Goal: Book appointment/travel/reservation

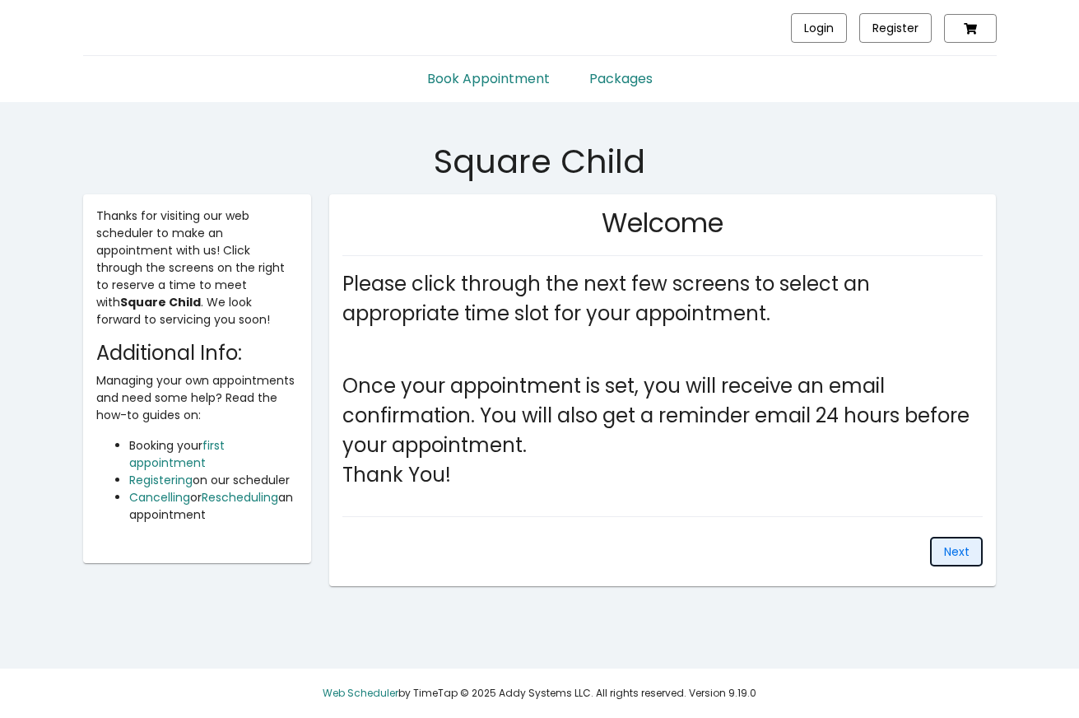
click at [949, 552] on span "Next" at bounding box center [957, 551] width 26 height 16
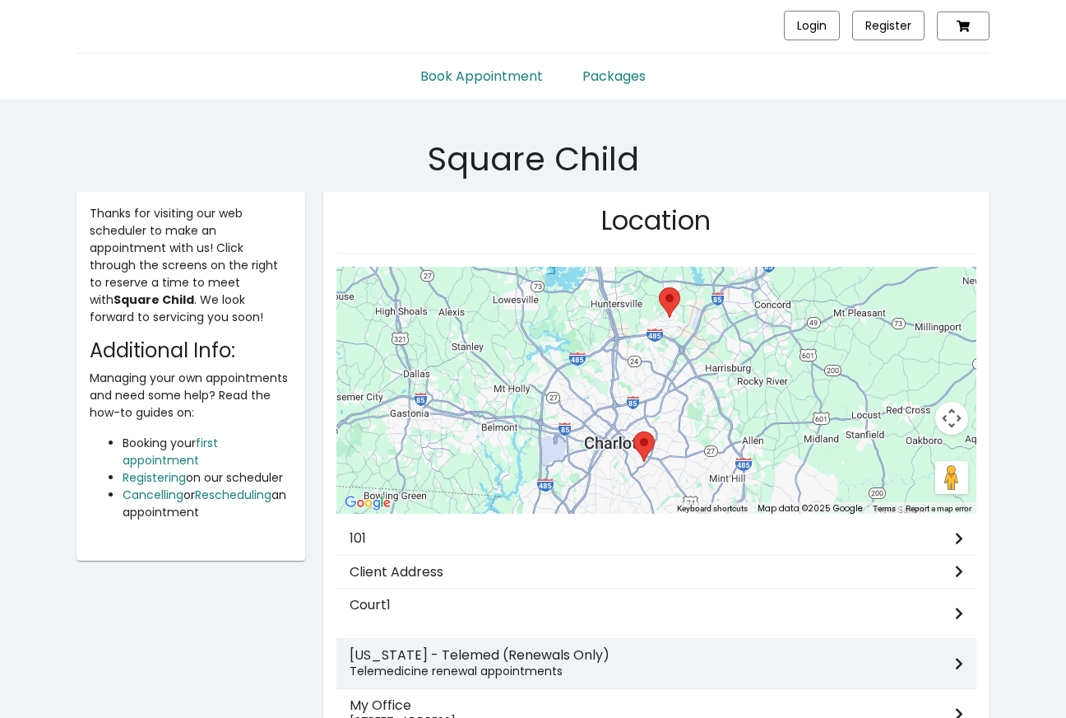
scroll to position [3, 0]
click at [475, 649] on h3 "[US_STATE] - Telemed (Renewals Only)" at bounding box center [653, 654] width 606 height 16
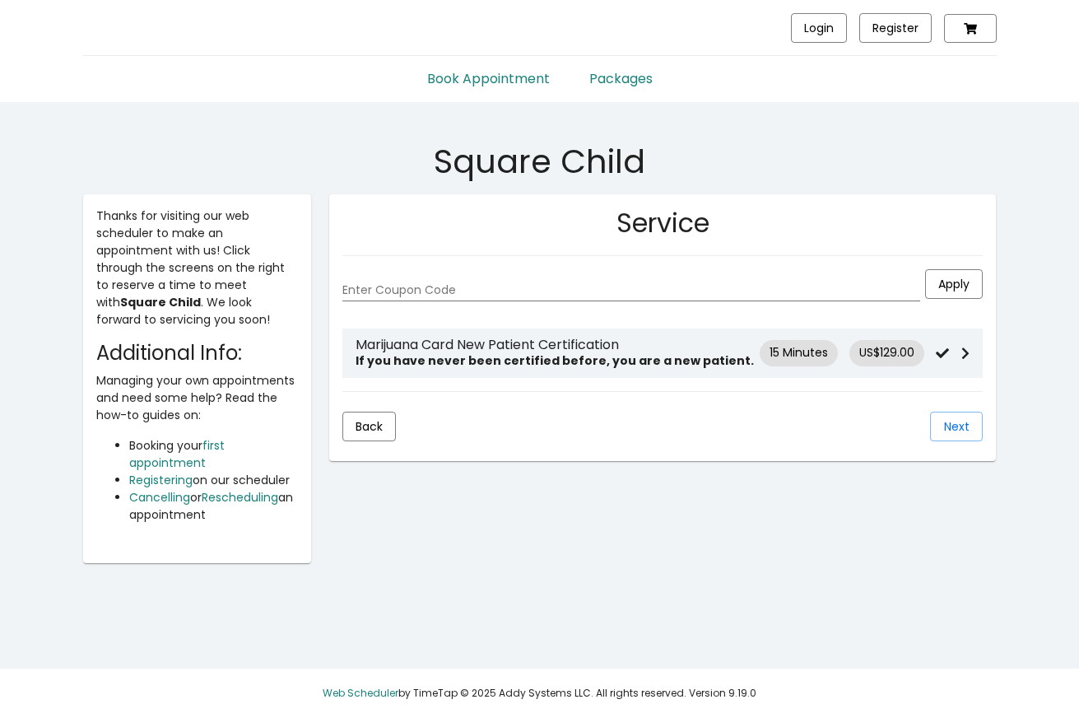
click at [440, 362] on strong "If you have never been certified before, you are a new patient." at bounding box center [554, 360] width 398 height 16
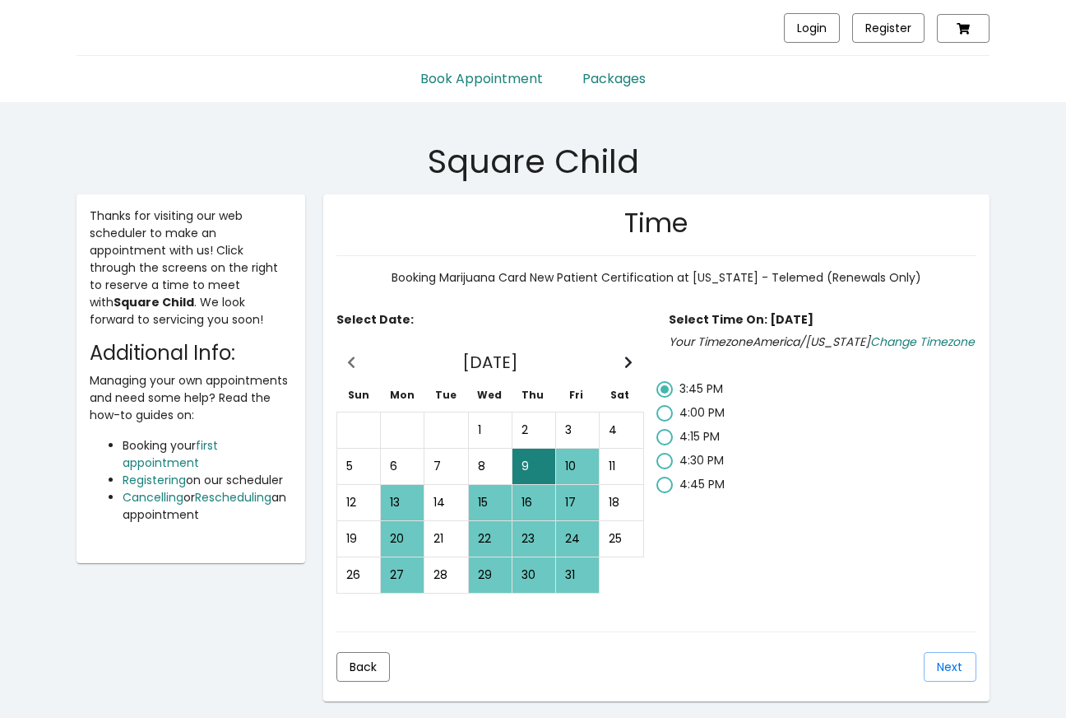
click at [667, 447] on mat-radio-button "4:15 PM" at bounding box center [823, 440] width 332 height 24
radio input "false"
radio input "true"
click at [939, 667] on span "Next" at bounding box center [950, 666] width 26 height 16
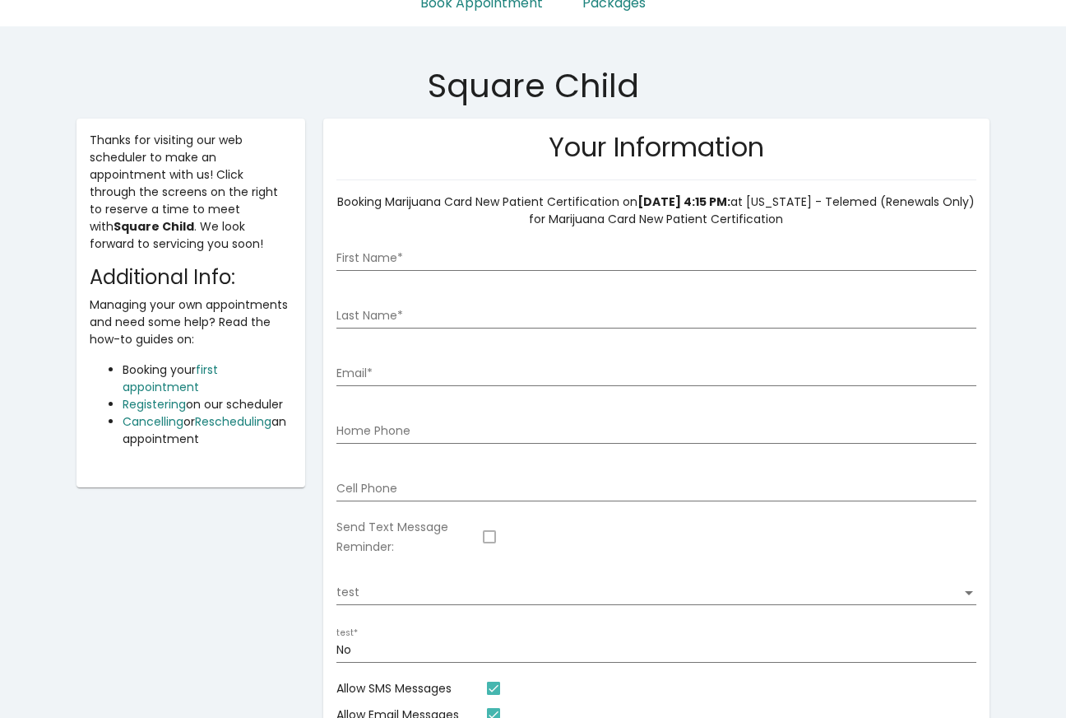
scroll to position [82, 0]
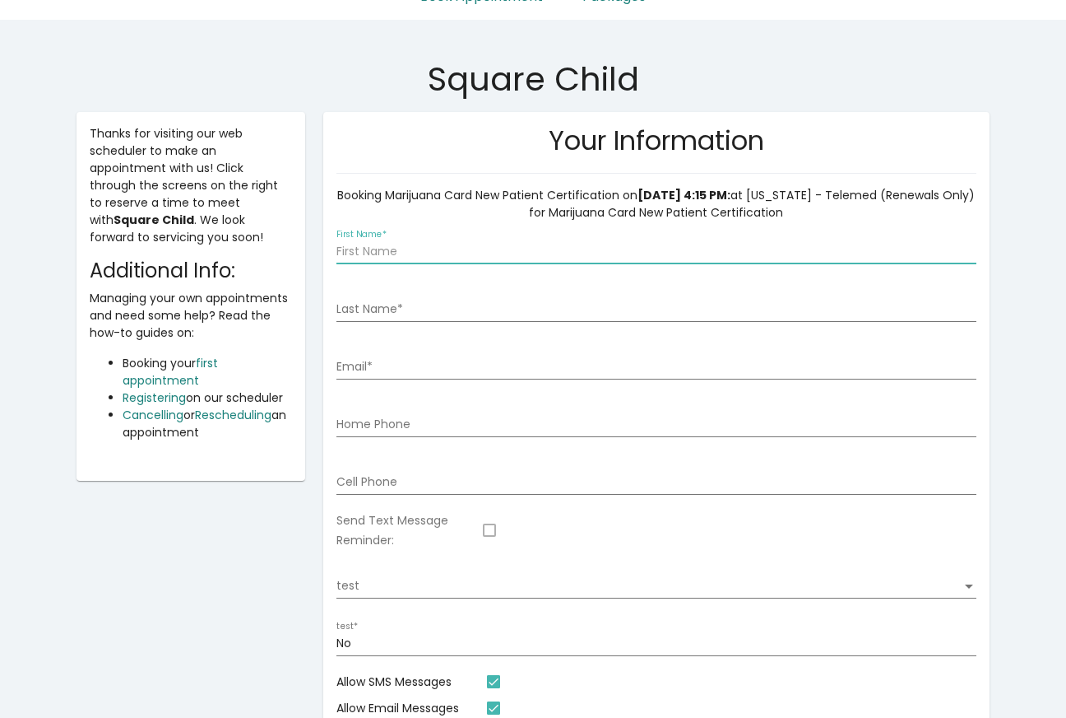
click at [392, 248] on input "First Name *" at bounding box center [657, 251] width 640 height 13
type input "[PERSON_NAME]"
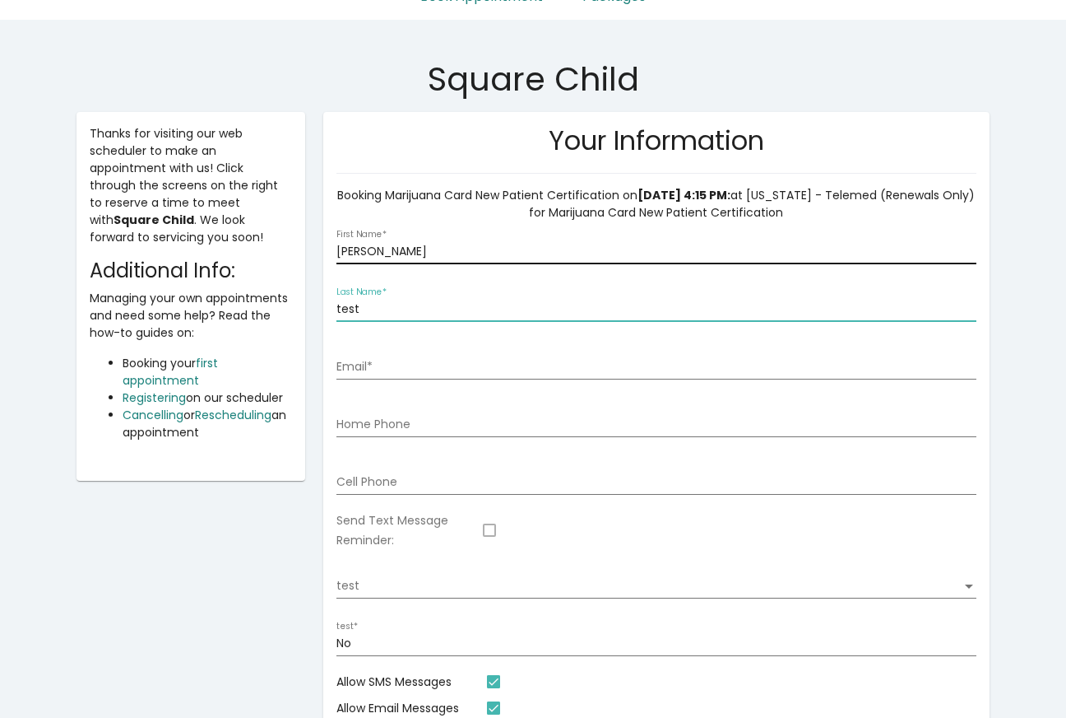
type input "test"
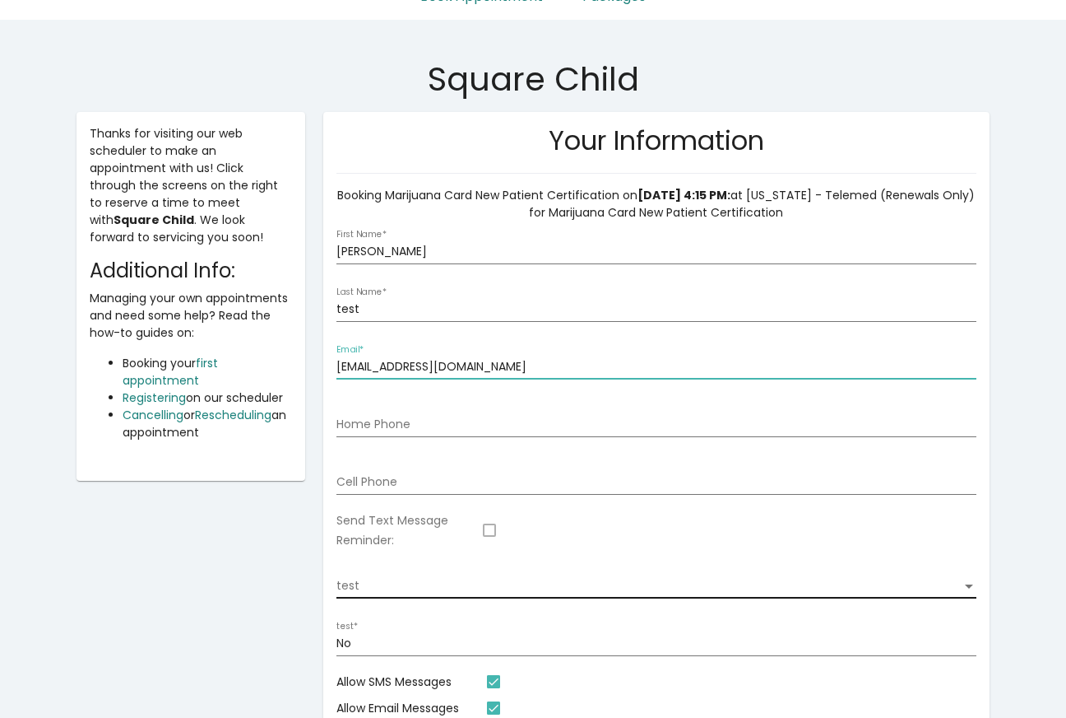
type input "[EMAIL_ADDRESS][DOMAIN_NAME]"
click at [359, 560] on div "test test" at bounding box center [657, 577] width 640 height 42
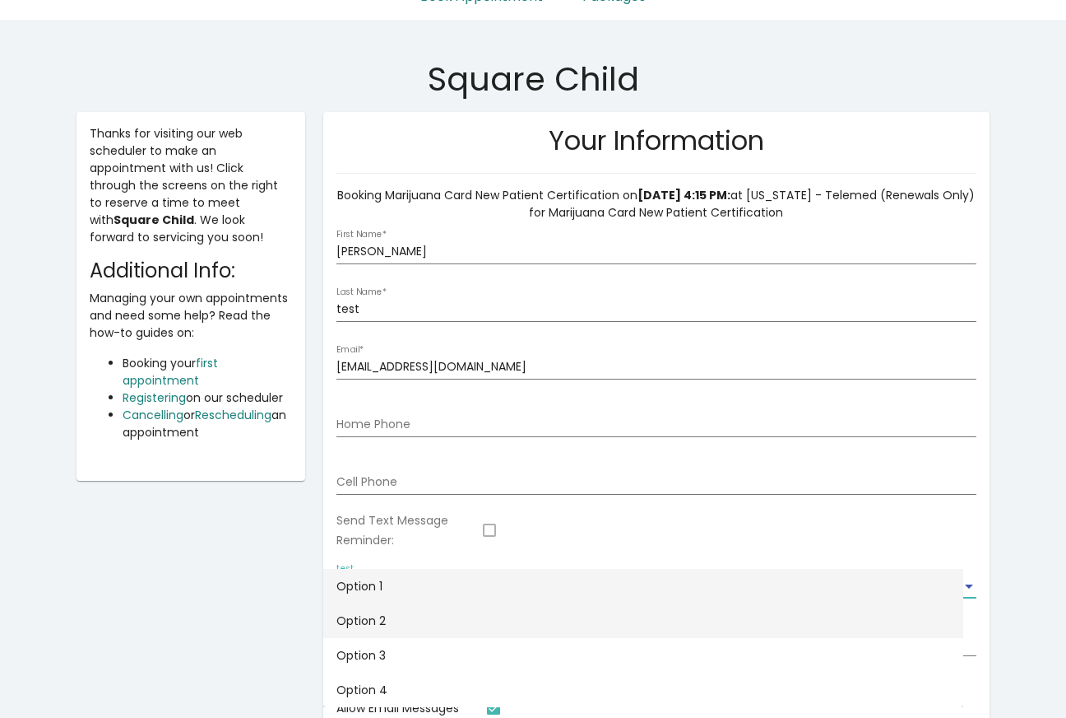
click at [377, 609] on span "Option 2" at bounding box center [644, 620] width 614 height 35
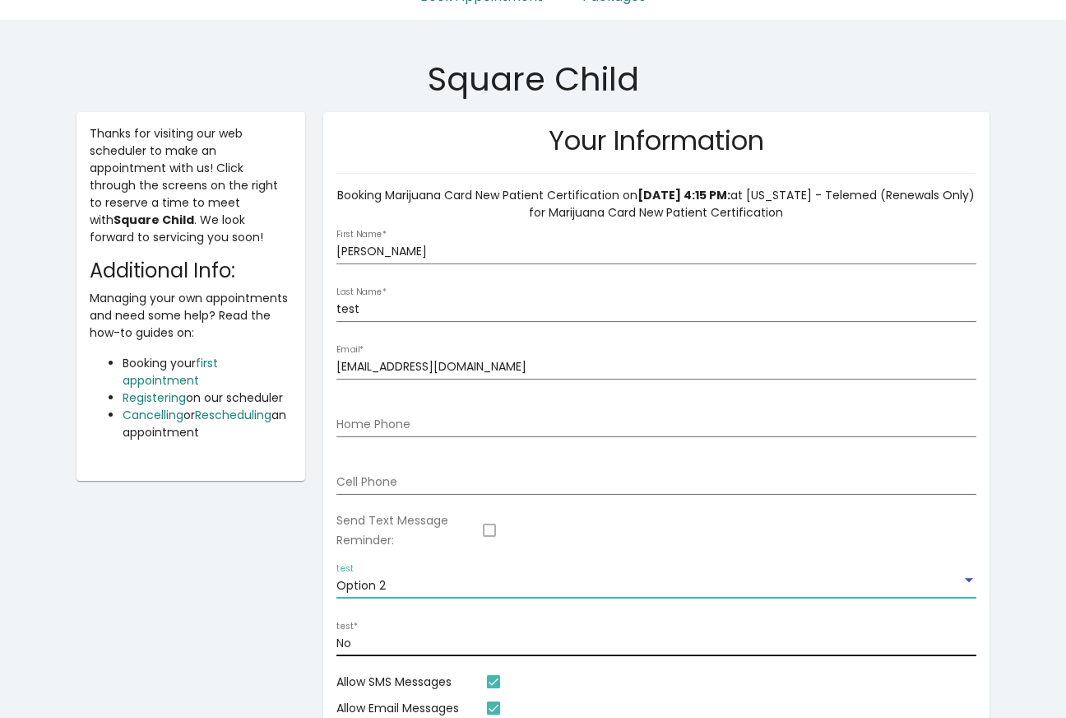
click at [395, 635] on div "No test *" at bounding box center [657, 639] width 640 height 34
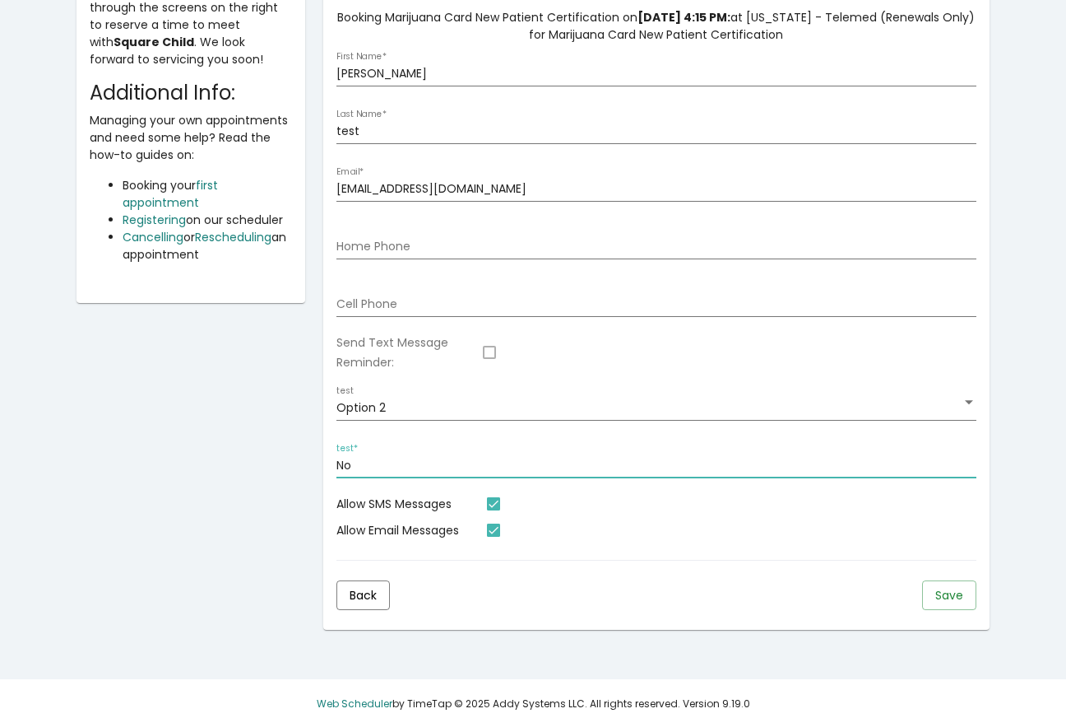
scroll to position [271, 0]
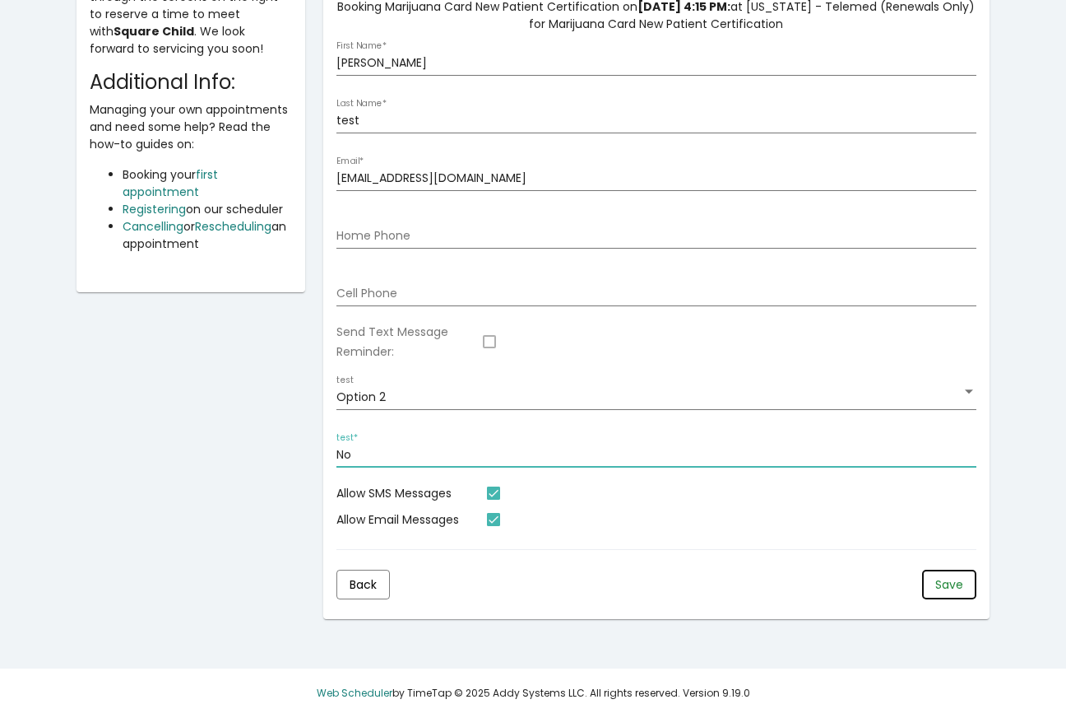
click at [936, 584] on span "Save" at bounding box center [950, 584] width 28 height 16
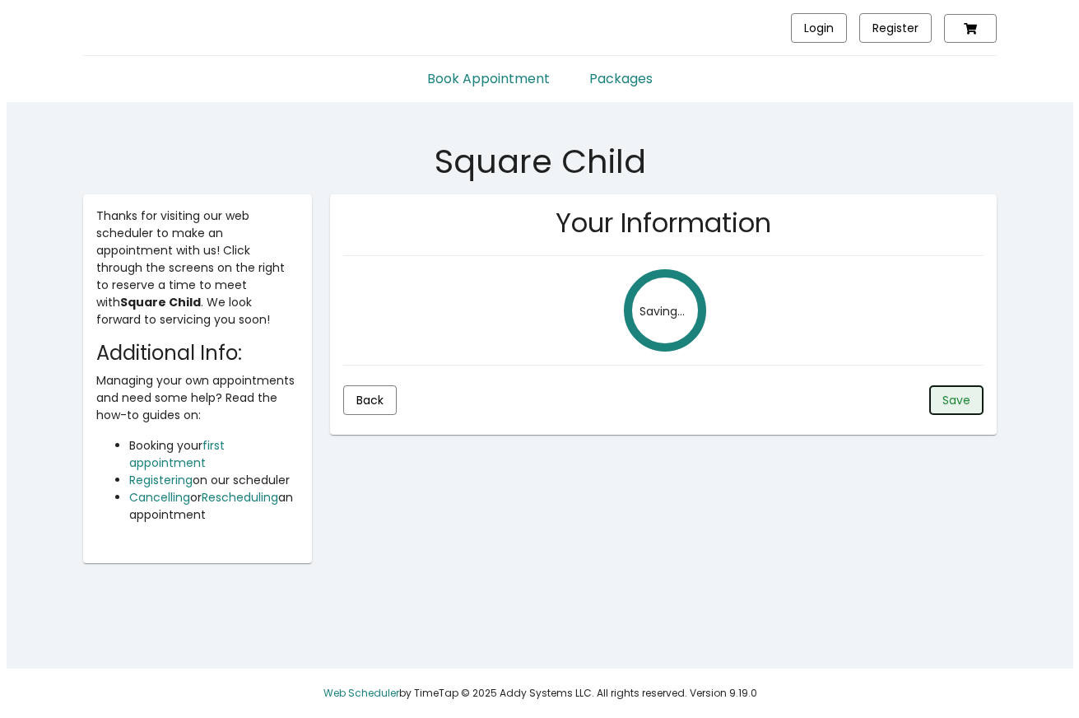
scroll to position [0, 0]
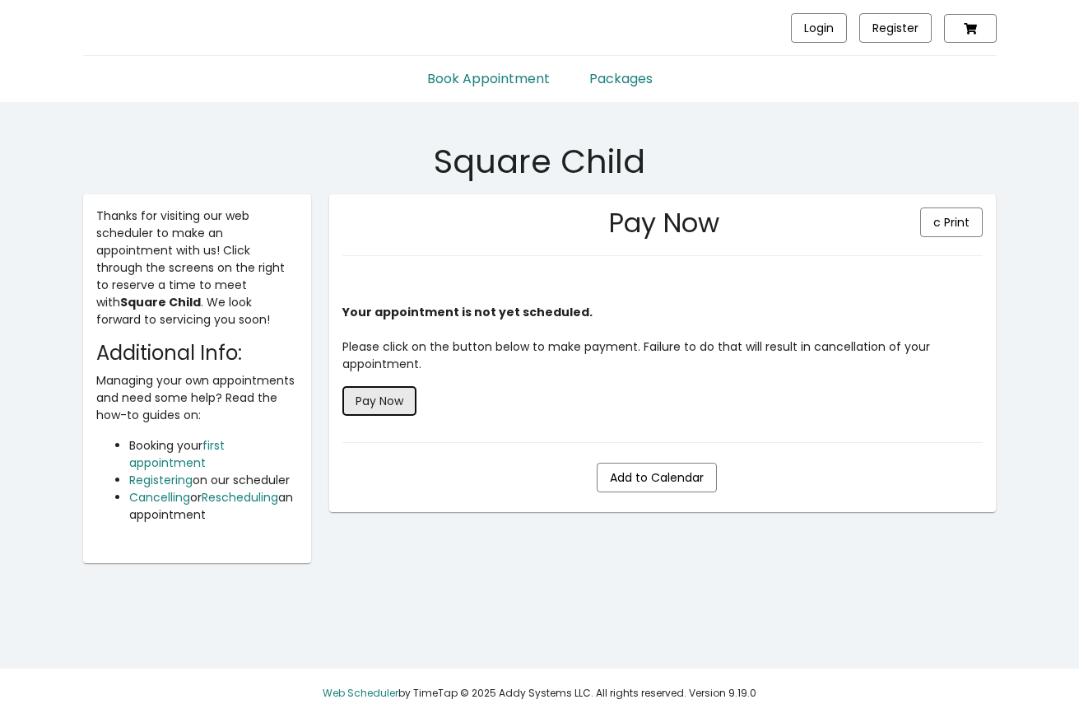
click at [395, 398] on span "Pay Now" at bounding box center [379, 400] width 48 height 16
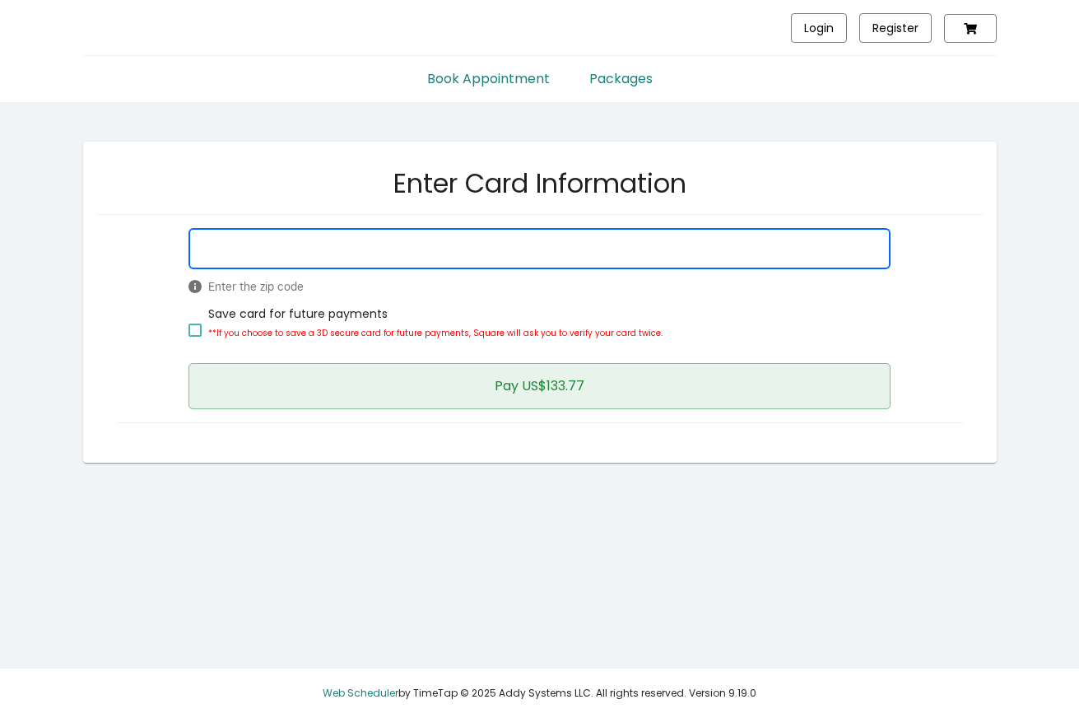
click at [495, 393] on span "Pay US$133.77" at bounding box center [540, 385] width 90 height 19
